Goal: Task Accomplishment & Management: Manage account settings

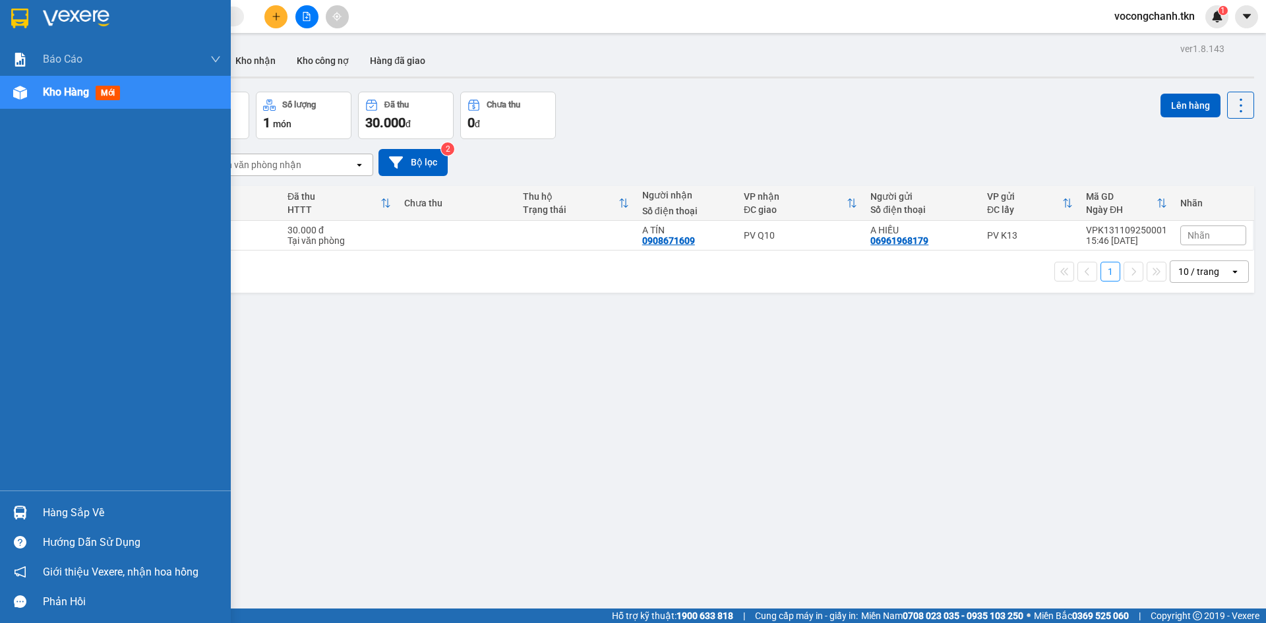
drag, startPoint x: 57, startPoint y: 510, endPoint x: 360, endPoint y: 476, distance: 304.5
click at [61, 510] on div "Hàng sắp về" at bounding box center [132, 513] width 178 height 20
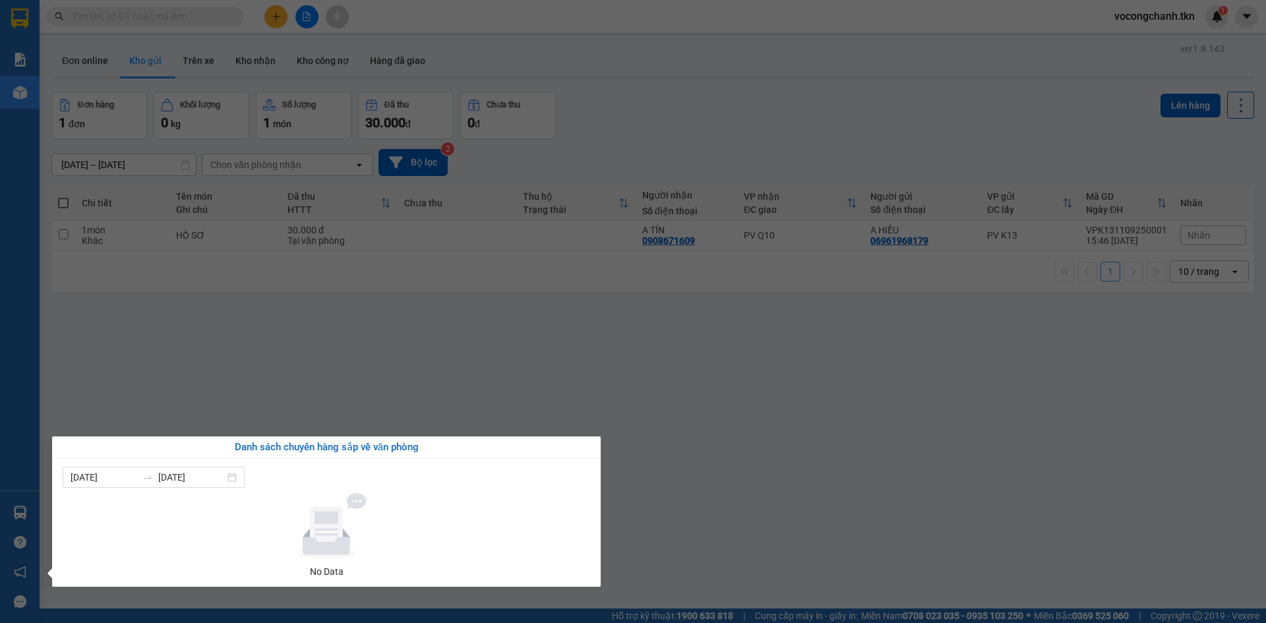
drag, startPoint x: 488, startPoint y: 379, endPoint x: 491, endPoint y: 371, distance: 9.2
click at [490, 376] on section "Kết quả tìm kiếm ( 0 ) Bộ lọc No Data vocongchanh.tkn 1 Báo cáo Mẫu 1: Báo cáo …" at bounding box center [633, 311] width 1266 height 623
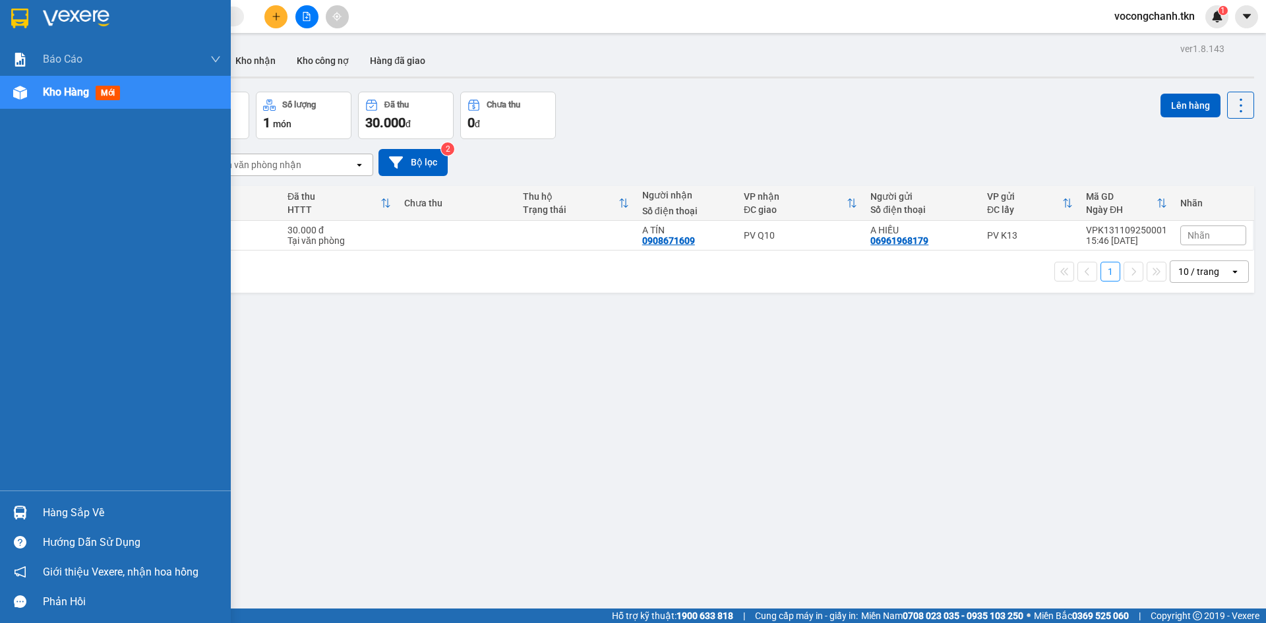
drag, startPoint x: 55, startPoint y: 506, endPoint x: 61, endPoint y: 502, distance: 7.4
click at [55, 506] on div "Hàng sắp về" at bounding box center [132, 513] width 178 height 20
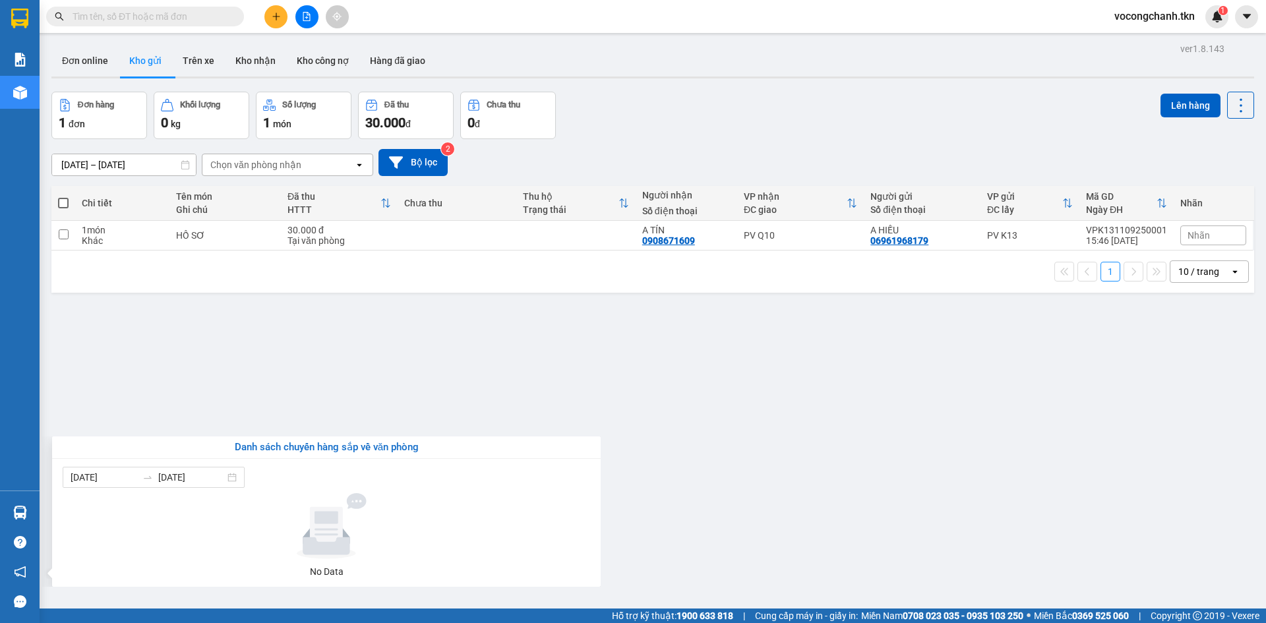
drag, startPoint x: 448, startPoint y: 378, endPoint x: 403, endPoint y: 334, distance: 62.5
click at [448, 378] on section "Kết quả tìm kiếm ( 0 ) Bộ lọc No Data vocongchanh.tkn 1 Báo cáo Mẫu 1: Báo cáo …" at bounding box center [633, 311] width 1266 height 623
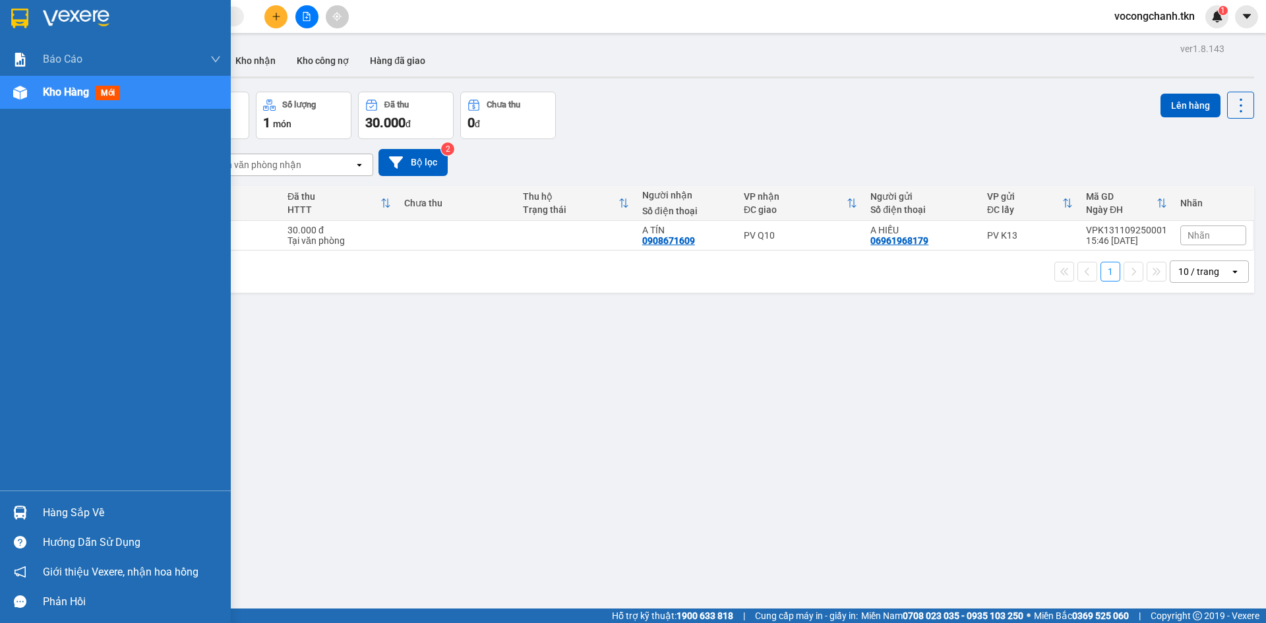
click at [13, 18] on img at bounding box center [19, 19] width 17 height 20
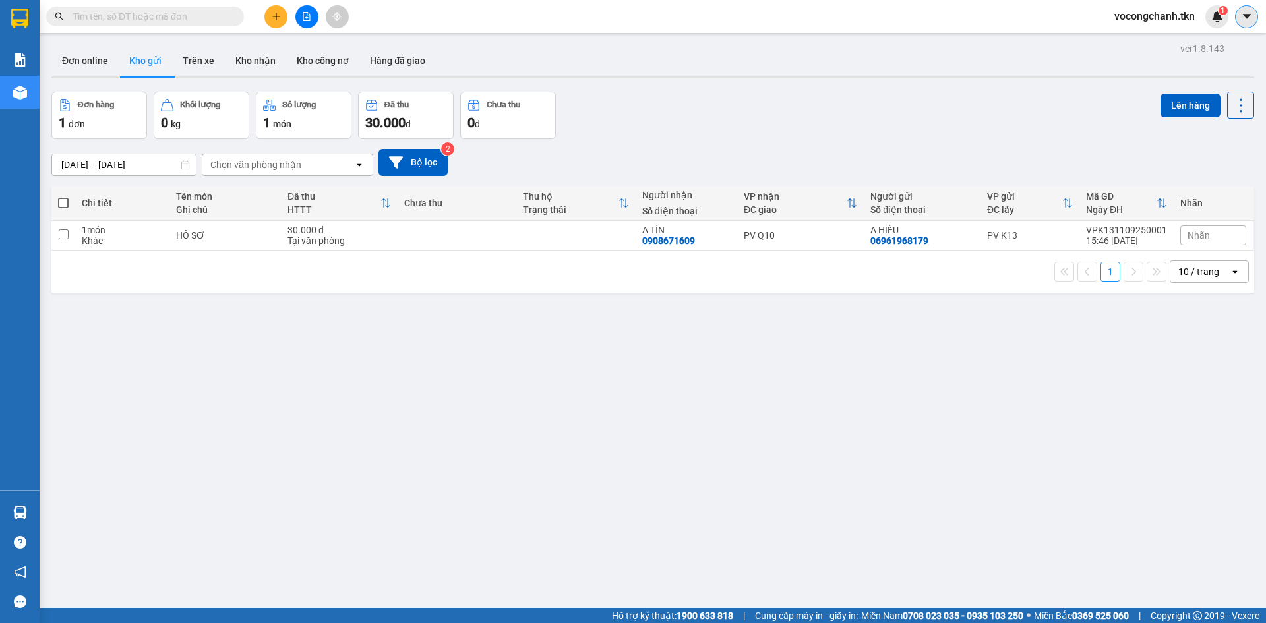
click at [1249, 16] on icon "caret-down" at bounding box center [1247, 17] width 12 height 12
click at [1172, 19] on span "vocongchanh.tkn" at bounding box center [1155, 16] width 102 height 16
drag, startPoint x: 1176, startPoint y: 59, endPoint x: 1160, endPoint y: 38, distance: 26.4
click at [1160, 38] on ul "Đăng xuất Đổi mật khẩu" at bounding box center [1154, 51] width 104 height 47
click at [1129, 35] on span "Đăng xuất" at bounding box center [1160, 41] width 74 height 15
